Goal: Task Accomplishment & Management: Use online tool/utility

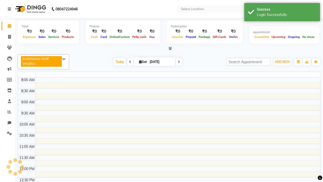
select select "en"
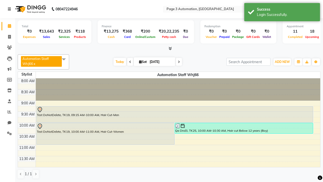
click at [10, 9] on icon at bounding box center [9, 9] width 3 height 4
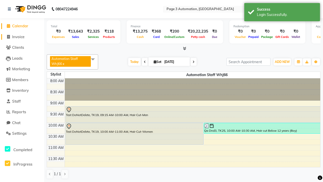
click at [22, 37] on span "Invoice" at bounding box center [18, 36] width 12 height 5
select select "service"
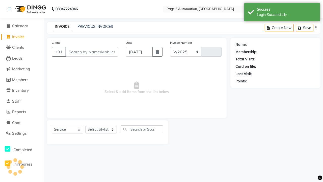
select select "2774"
type input "10163"
click at [95, 26] on link "PREVIOUS INVOICES" at bounding box center [95, 26] width 36 height 5
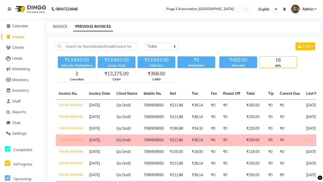
click at [10, 9] on icon at bounding box center [9, 9] width 3 height 4
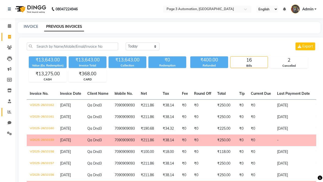
click at [8, 112] on icon at bounding box center [10, 112] width 4 height 4
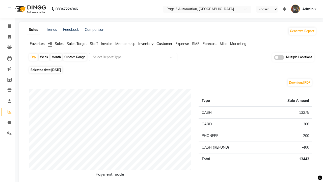
type input "Invoice"
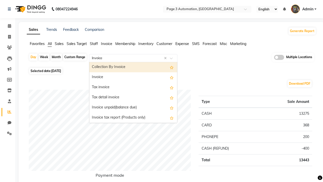
click at [133, 77] on div "Invoice" at bounding box center [133, 77] width 88 height 10
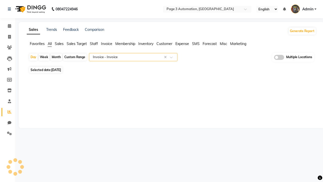
select select "full_report"
select select "csv"
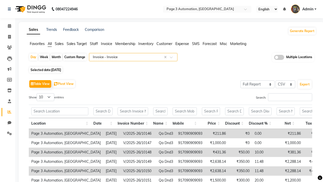
type input "Invoice Item wise"
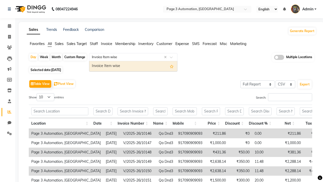
click at [133, 66] on div "Invoice Item wise" at bounding box center [133, 66] width 88 height 10
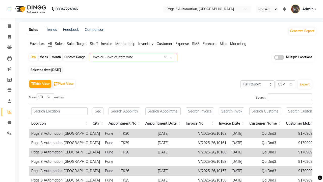
type input "Tax summary"
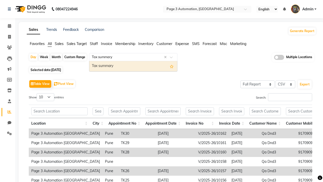
click at [133, 66] on div "Tax summary" at bounding box center [133, 66] width 88 height 10
